Goal: Transaction & Acquisition: Purchase product/service

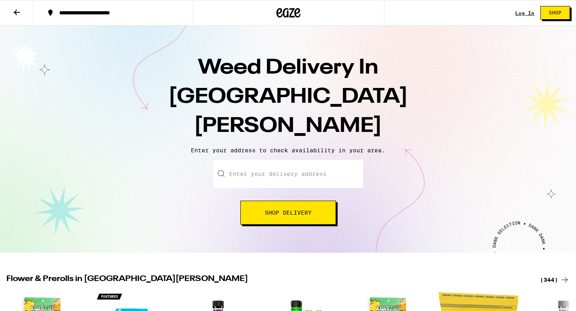
click at [251, 160] on input "Enter your delivery address" at bounding box center [288, 174] width 150 height 28
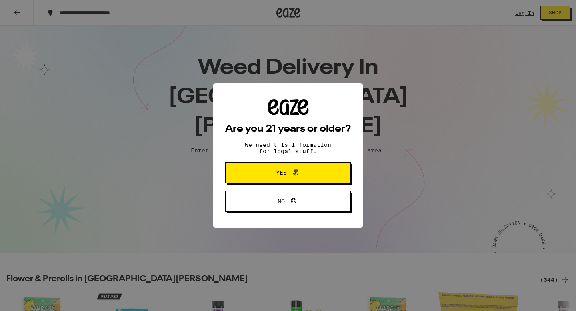
click at [333, 112] on div "Are you 21 years or older? We need this information for legal stuff. Yes No" at bounding box center [288, 155] width 126 height 113
click at [288, 175] on span at bounding box center [294, 172] width 14 height 10
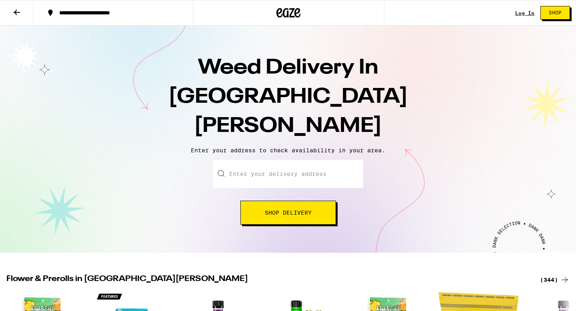
click at [272, 160] on input "Enter your delivery address" at bounding box center [288, 174] width 150 height 28
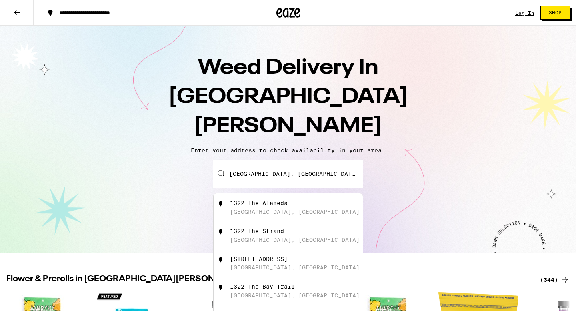
click at [268, 200] on div "[STREET_ADDRESS]" at bounding box center [301, 207] width 143 height 15
type input "[STREET_ADDRESS]"
